Goal: Task Accomplishment & Management: Use online tool/utility

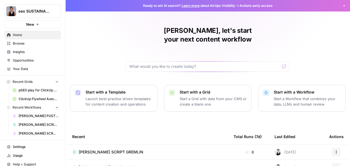
scroll to position [36, 0]
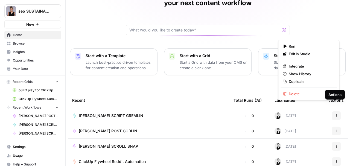
click at [335, 114] on icon "button" at bounding box center [336, 115] width 3 height 3
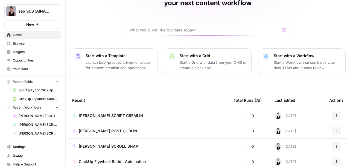
click at [115, 113] on span "[PERSON_NAME] SCRIPT GREMLIN" at bounding box center [111, 115] width 65 height 5
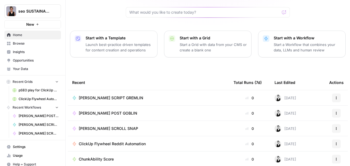
scroll to position [55, 0]
